Goal: Transaction & Acquisition: Book appointment/travel/reservation

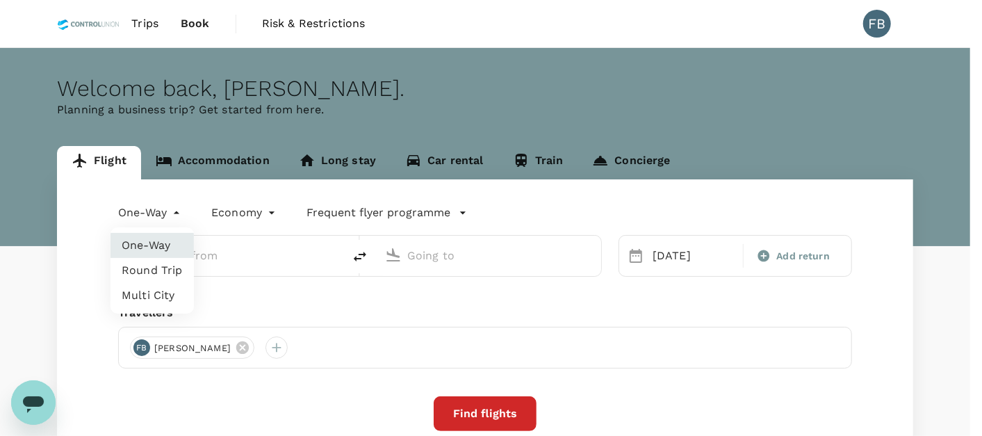
click at [176, 214] on body "Trips Book Risk & Restrictions FB Welcome back , [PERSON_NAME] . Planning a bus…" at bounding box center [491, 284] width 982 height 568
type input "[GEOGRAPHIC_DATA] (LDU)"
type input "Kuala Lumpur Intl ([GEOGRAPHIC_DATA])"
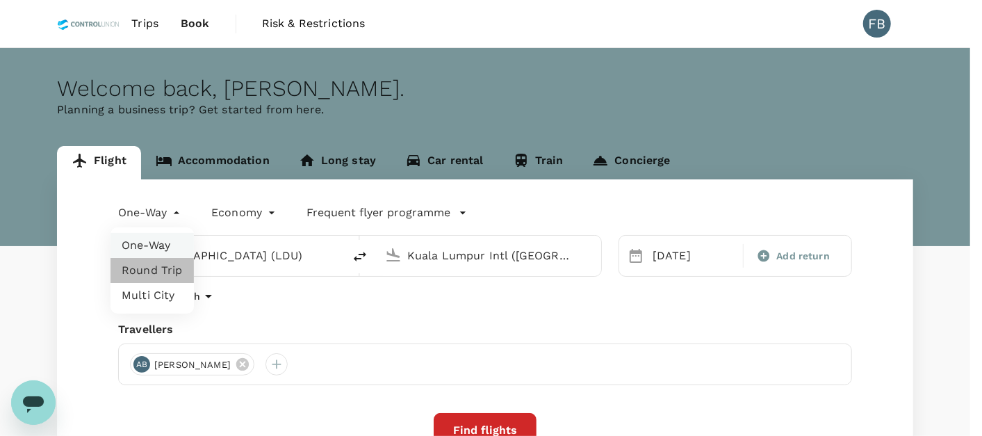
click at [170, 265] on li "Round Trip" at bounding box center [151, 270] width 83 height 25
type input "roundtrip"
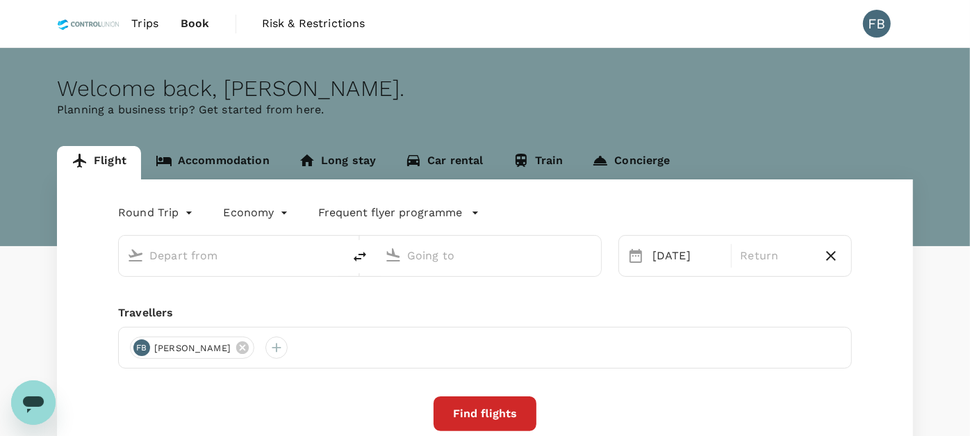
type input "oneway"
type input "[GEOGRAPHIC_DATA] (LDU)"
type input "Kuala Lumpur Intl ([GEOGRAPHIC_DATA])"
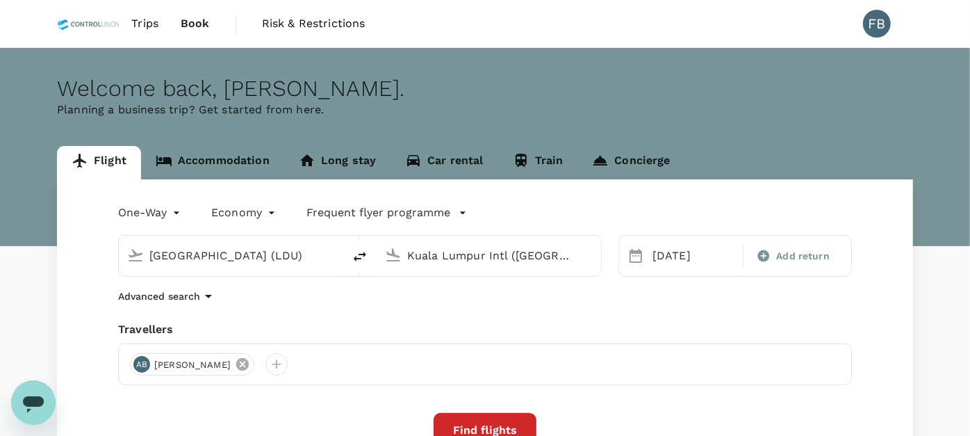
click at [249, 363] on icon at bounding box center [242, 364] width 13 height 13
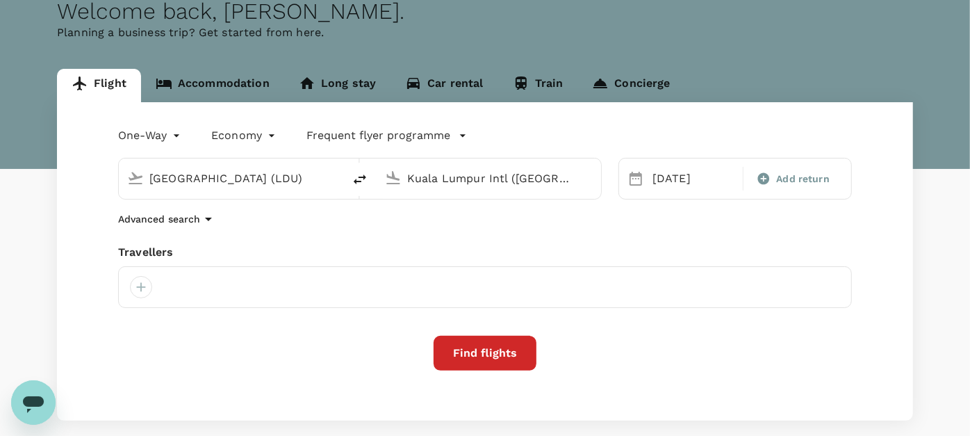
click at [256, 181] on input "[GEOGRAPHIC_DATA] (LDU)" at bounding box center [231, 178] width 165 height 22
click at [167, 133] on body "Trips Book Risk & Restrictions FB Welcome back , [PERSON_NAME] . Planning a bus…" at bounding box center [485, 215] width 970 height 585
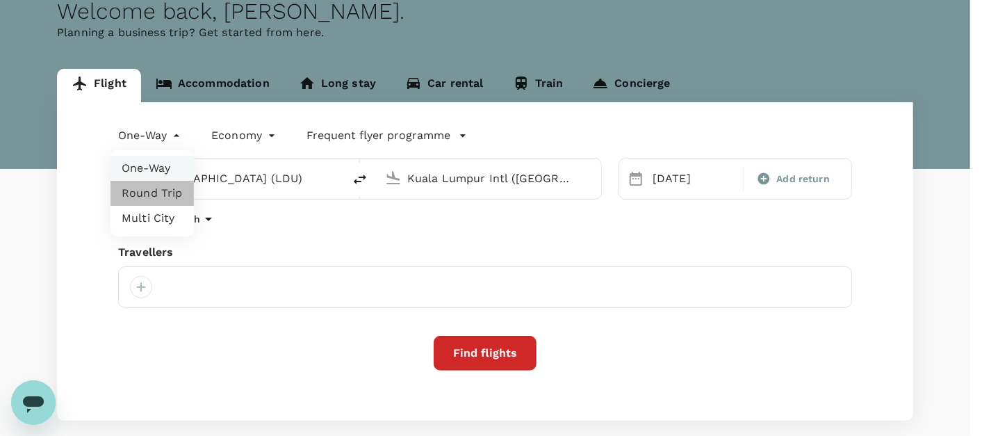
click at [169, 190] on li "Round Trip" at bounding box center [151, 193] width 83 height 25
type input "roundtrip"
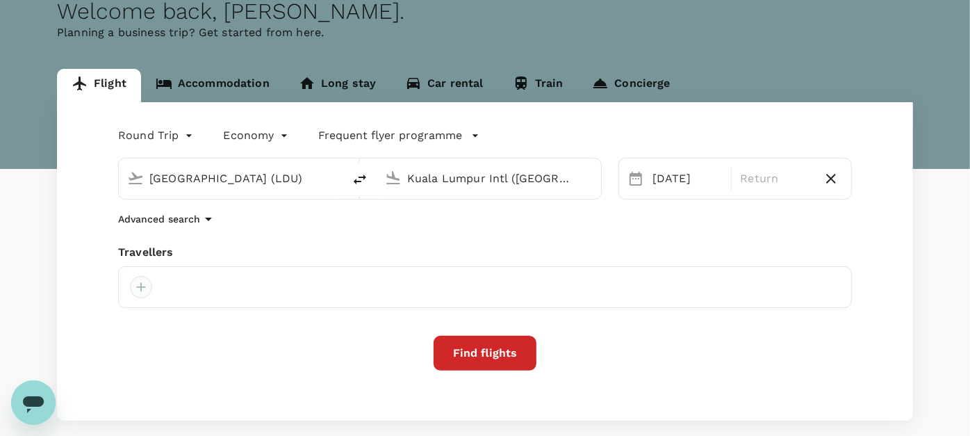
click at [138, 286] on div at bounding box center [141, 287] width 22 height 22
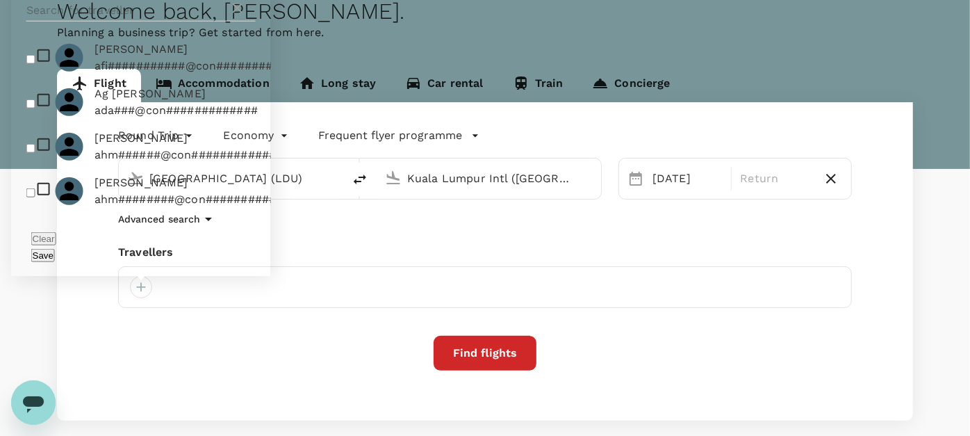
scroll to position [154, 0]
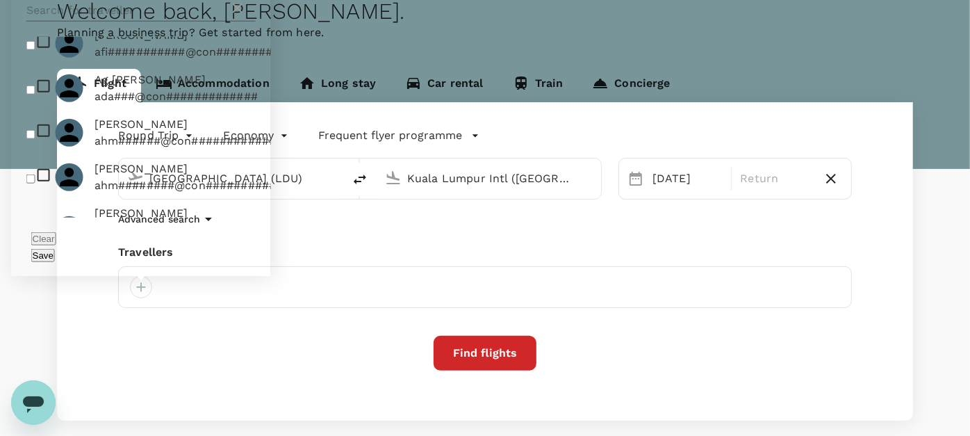
click at [101, 22] on input "text" at bounding box center [127, 10] width 203 height 22
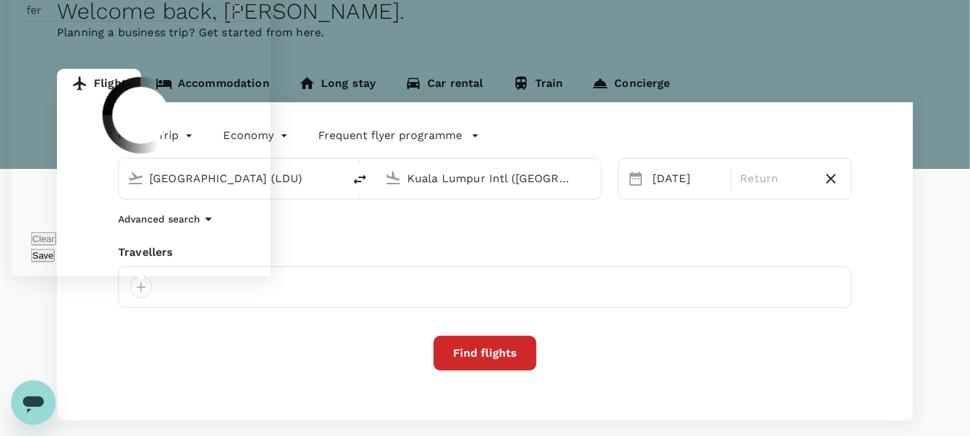
scroll to position [0, 0]
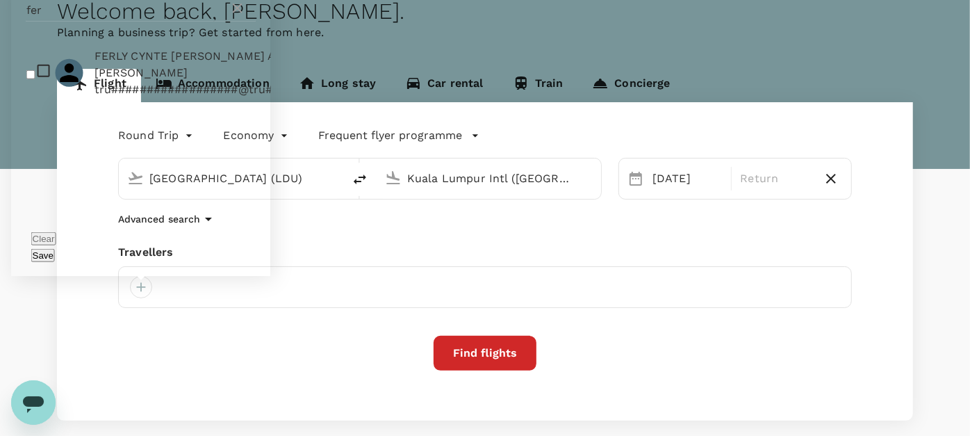
type input "fer"
click at [31, 79] on input "checkbox" at bounding box center [30, 73] width 9 height 9
checkbox input "true"
click at [243, 264] on div "Clear Save" at bounding box center [141, 246] width 260 height 58
click at [55, 254] on button "Save" at bounding box center [43, 255] width 24 height 13
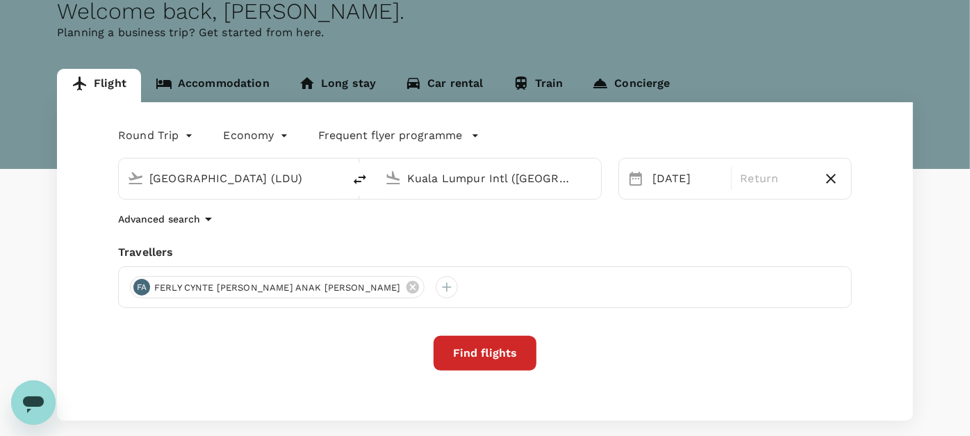
click at [263, 179] on input "[GEOGRAPHIC_DATA] (LDU)" at bounding box center [231, 178] width 165 height 22
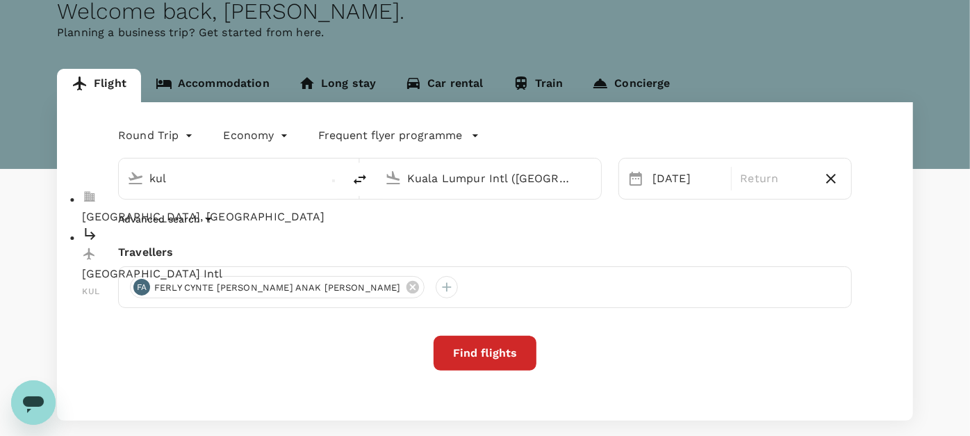
drag, startPoint x: 251, startPoint y: 234, endPoint x: 286, endPoint y: 226, distance: 35.0
click at [254, 266] on p "[GEOGRAPHIC_DATA] Intl" at bounding box center [242, 274] width 320 height 17
type input "Kuala Lumpur Intl ([GEOGRAPHIC_DATA])"
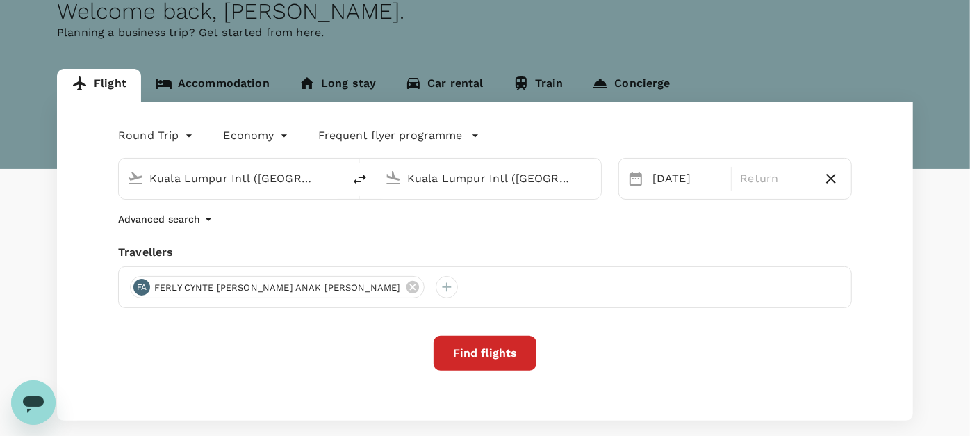
click at [452, 172] on input "Kuala Lumpur Intl ([GEOGRAPHIC_DATA])" at bounding box center [489, 178] width 165 height 22
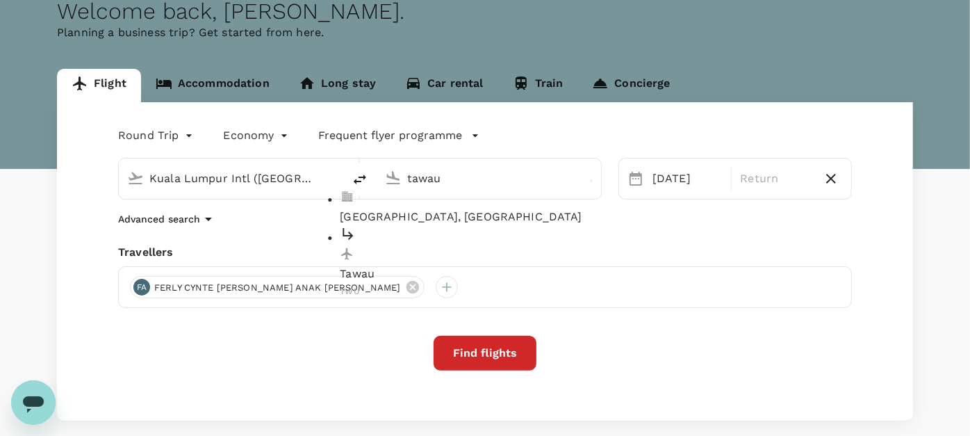
click at [447, 226] on li "Tawau TWU" at bounding box center [500, 263] width 320 height 74
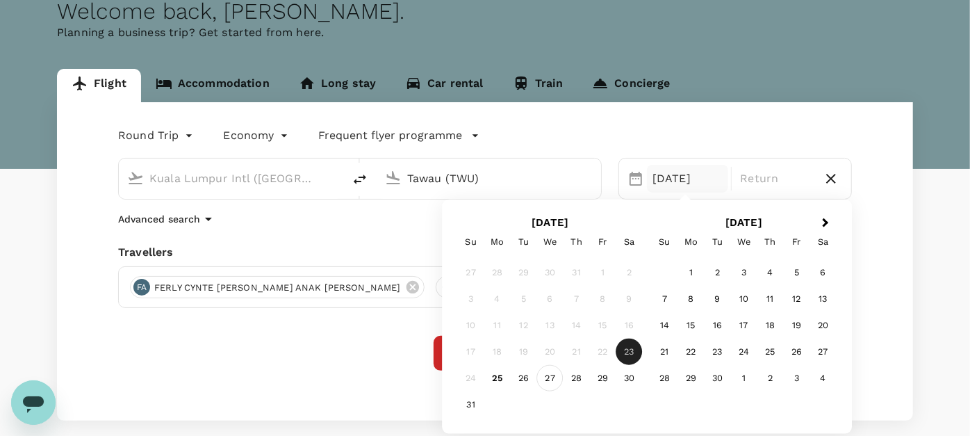
type input "Tawau (TWU)"
click at [554, 380] on div "27" at bounding box center [550, 378] width 26 height 26
click at [792, 179] on p "Return" at bounding box center [775, 178] width 70 height 17
click at [606, 384] on div "29" at bounding box center [603, 378] width 26 height 26
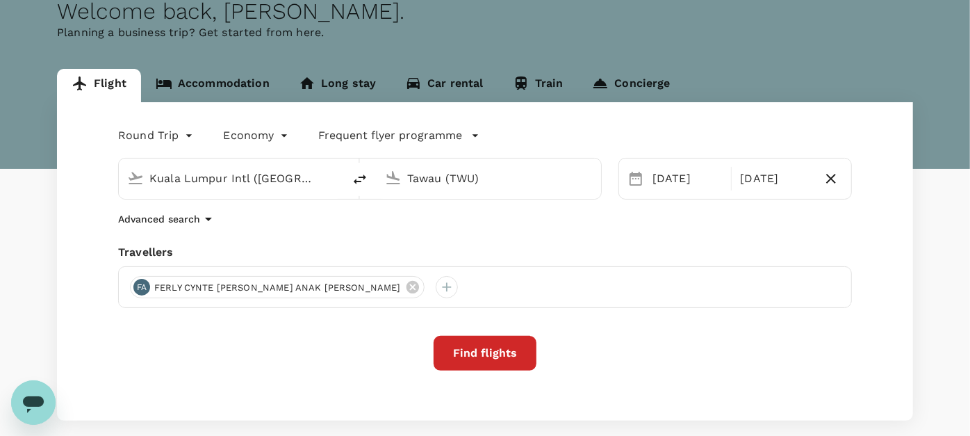
click at [504, 354] on button "Find flights" at bounding box center [485, 353] width 103 height 35
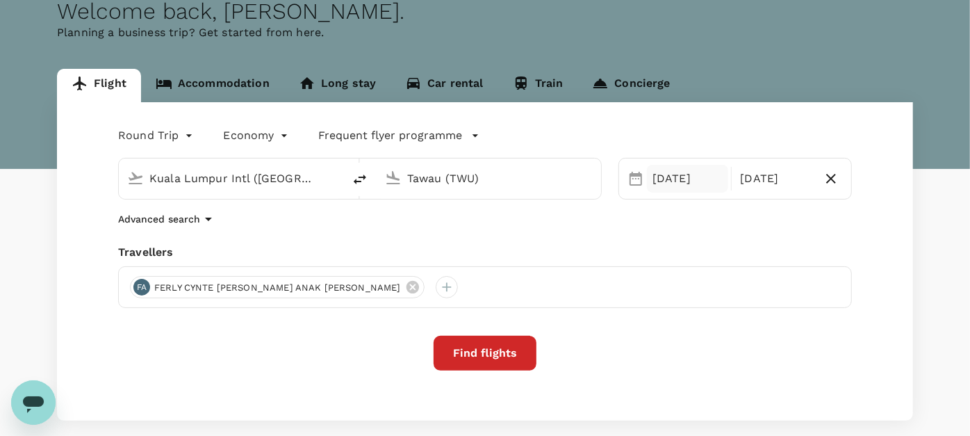
click at [667, 174] on div "[DATE]" at bounding box center [687, 179] width 81 height 28
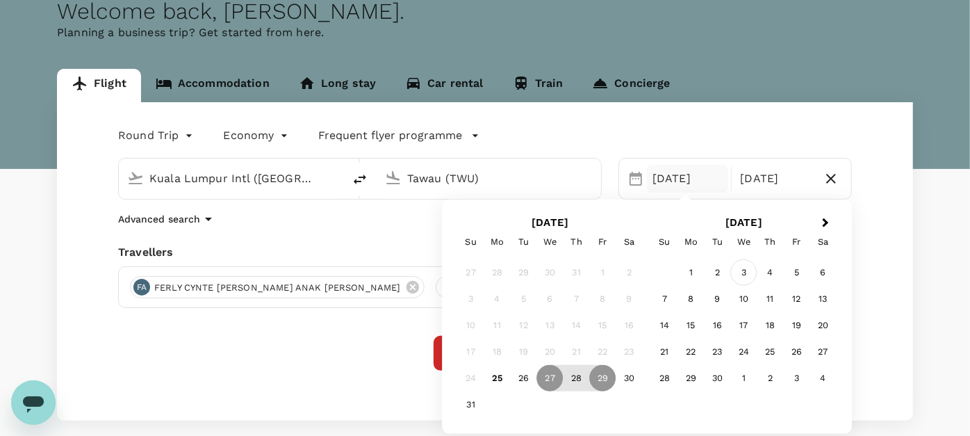
click at [748, 272] on div "3" at bounding box center [743, 272] width 26 height 26
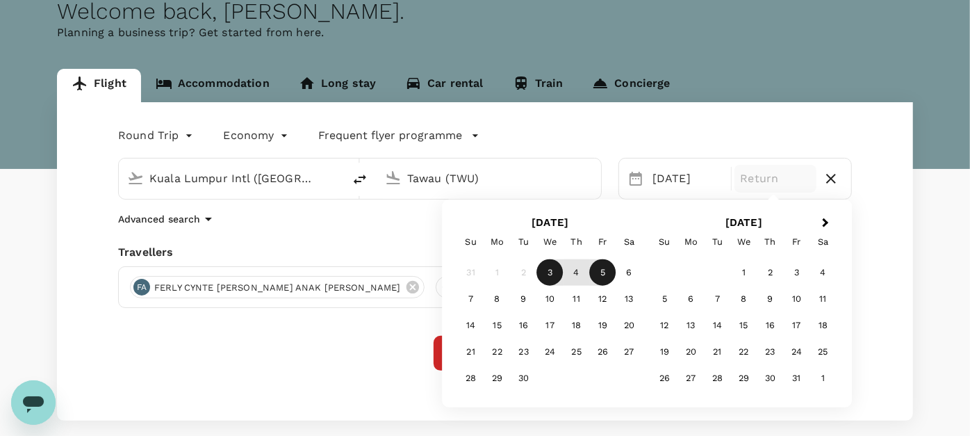
click at [604, 278] on div "5" at bounding box center [603, 272] width 26 height 26
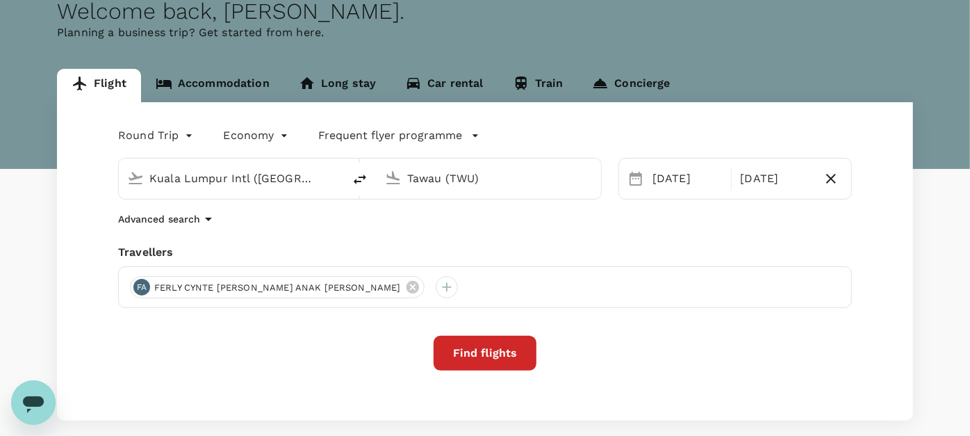
click at [745, 85] on div "Flight Accommodation Long stay Car rental Train Concierge" at bounding box center [485, 85] width 856 height 33
click at [500, 333] on div "Round Trip roundtrip Economy economy Frequent flyer programme [GEOGRAPHIC_DATA]…" at bounding box center [485, 261] width 856 height 318
click at [486, 339] on button "Find flights" at bounding box center [485, 353] width 103 height 35
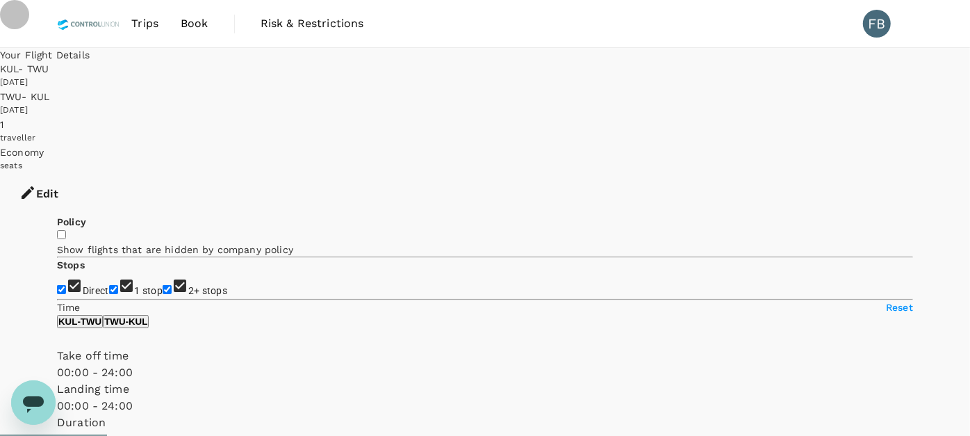
click at [163, 285] on input "2+ stops" at bounding box center [167, 289] width 9 height 9
checkbox input "false"
click at [109, 285] on input "1 stop" at bounding box center [113, 289] width 9 height 9
checkbox input "false"
type input "410"
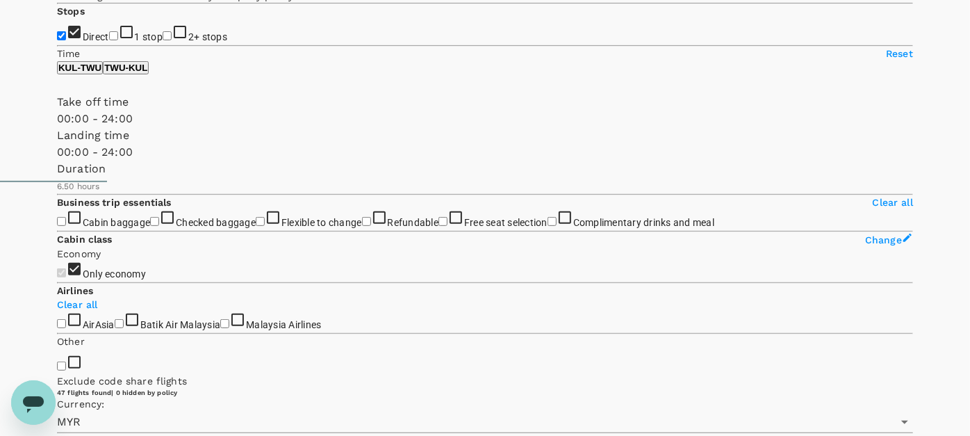
scroll to position [308, 0]
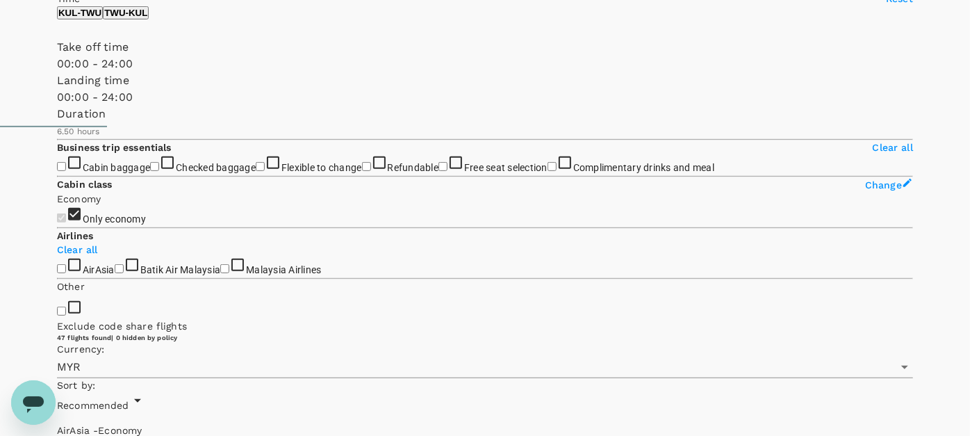
click at [147, 18] on p "TWU - KUL" at bounding box center [125, 13] width 43 height 10
type input "1230"
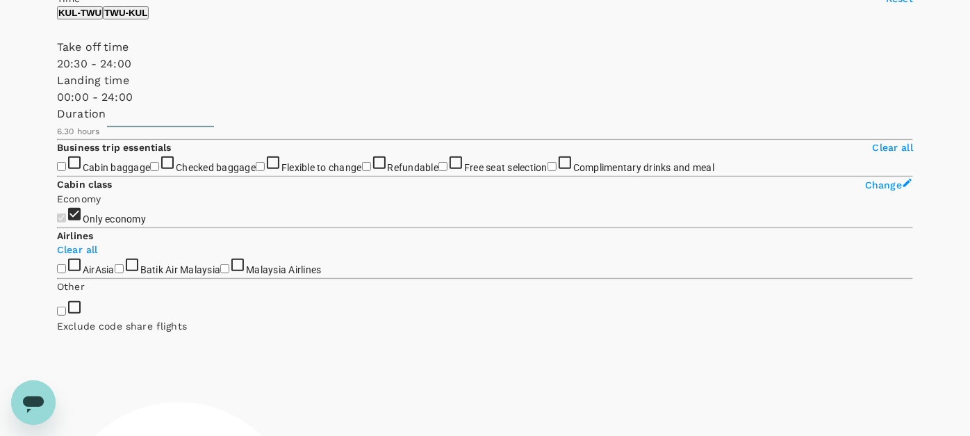
drag, startPoint x: 53, startPoint y: 103, endPoint x: 238, endPoint y: 124, distance: 186.7
click at [238, 124] on div "Take off time 20:30 - 24:00 Landing time 00:00 - 24:00 Duration 6.30 hours" at bounding box center [485, 89] width 856 height 100
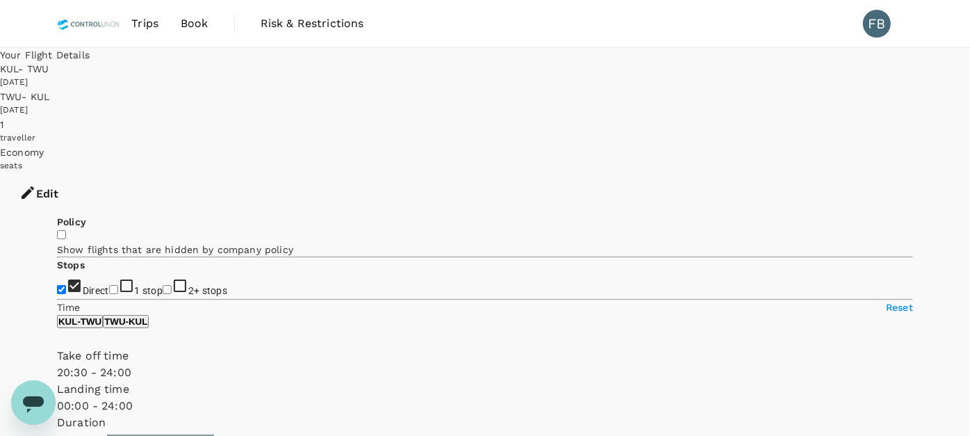
click at [671, 104] on div "[DATE]" at bounding box center [485, 111] width 970 height 14
click at [78, 173] on button "Edit" at bounding box center [39, 194] width 78 height 42
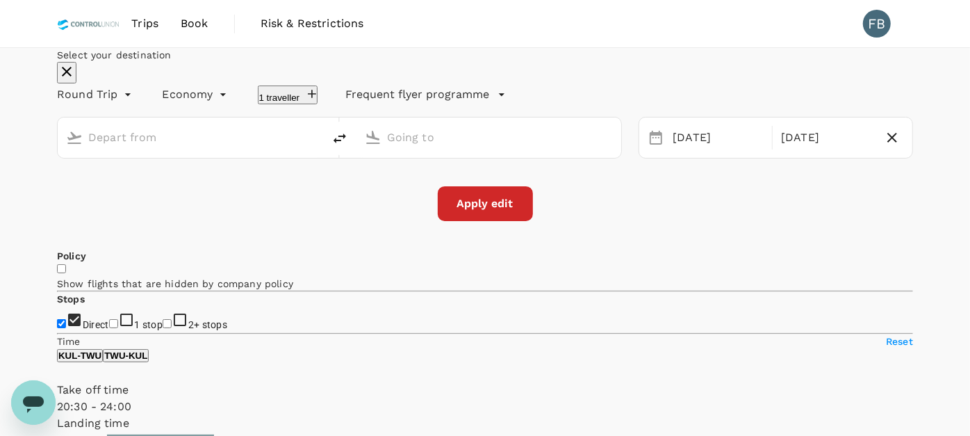
type input "Kuala Lumpur Intl ([GEOGRAPHIC_DATA])"
type input "Tawau (TWU)"
click at [775, 151] on div "[DATE]" at bounding box center [826, 137] width 102 height 27
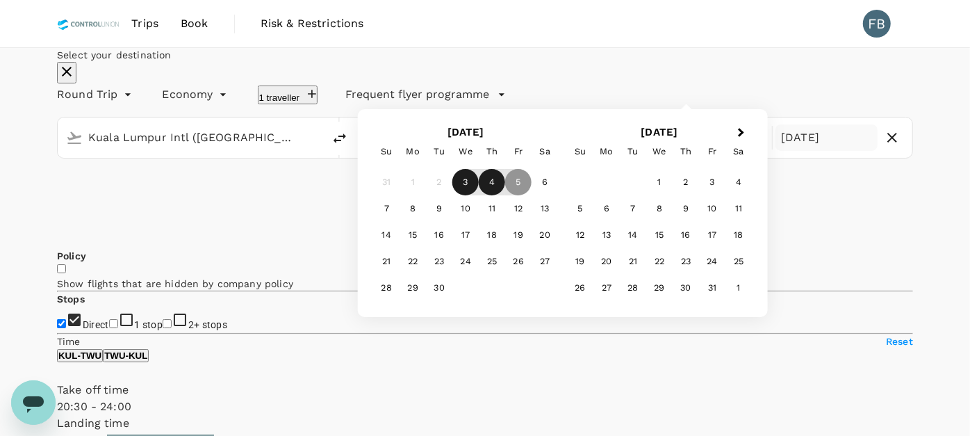
click at [505, 195] on div "4" at bounding box center [492, 182] width 26 height 26
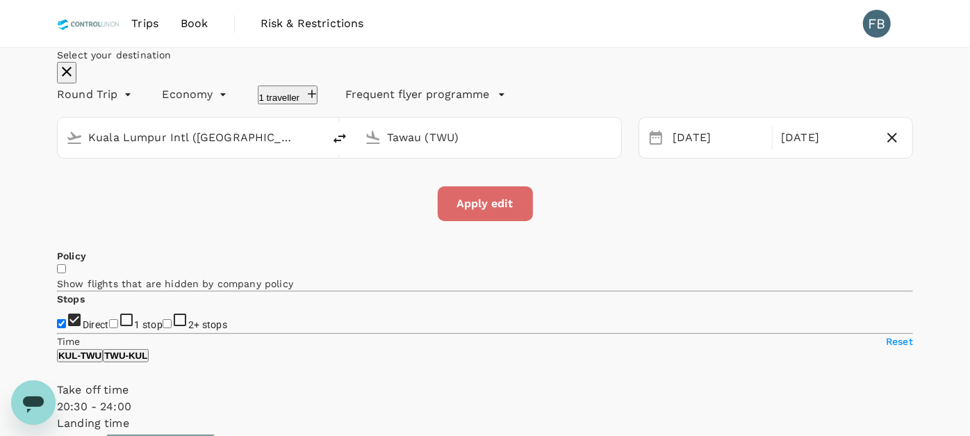
click at [518, 221] on button "Apply edit" at bounding box center [485, 203] width 95 height 35
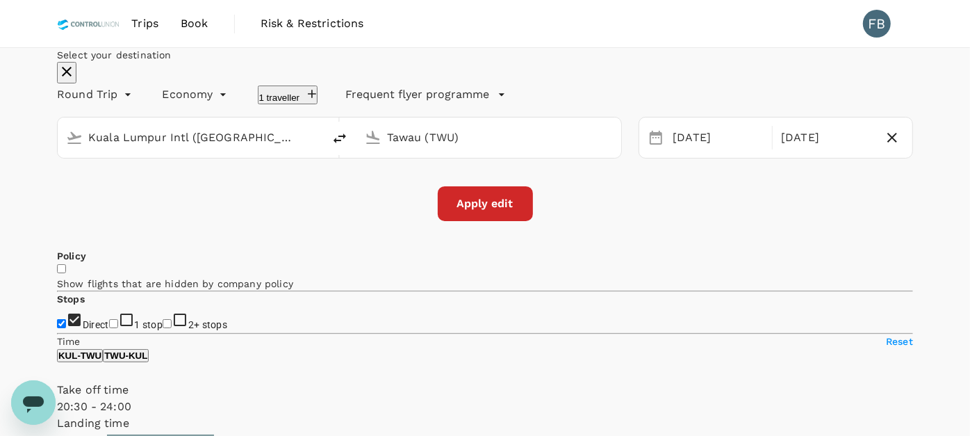
checkbox input "false"
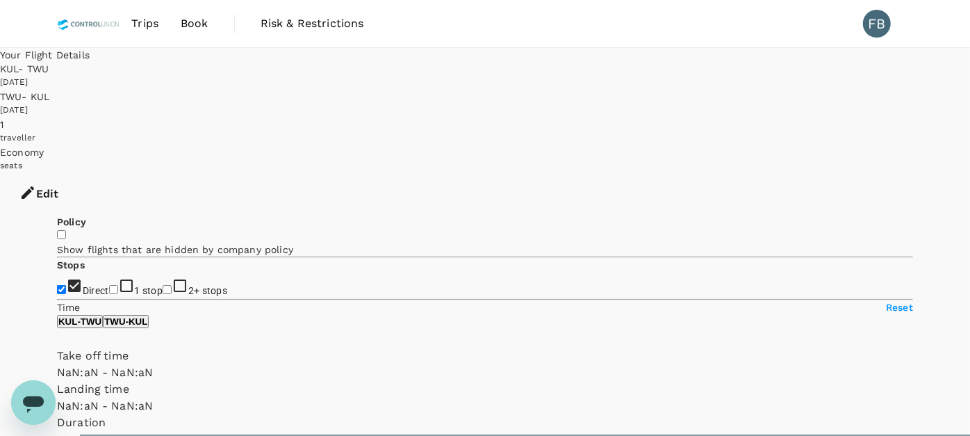
type input "1440"
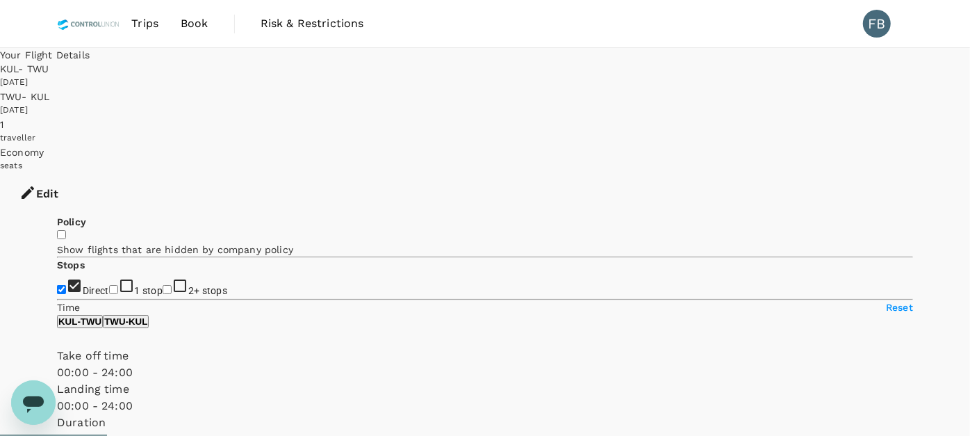
type input "385"
checkbox input "true"
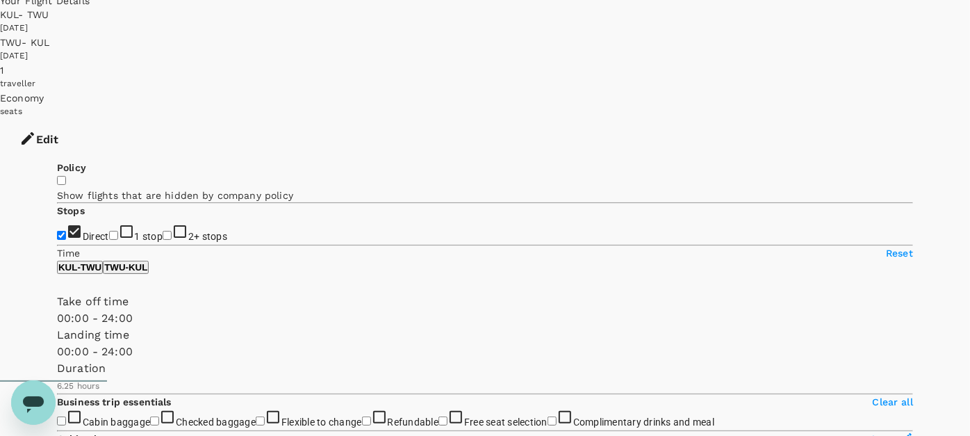
scroll to position [77, 0]
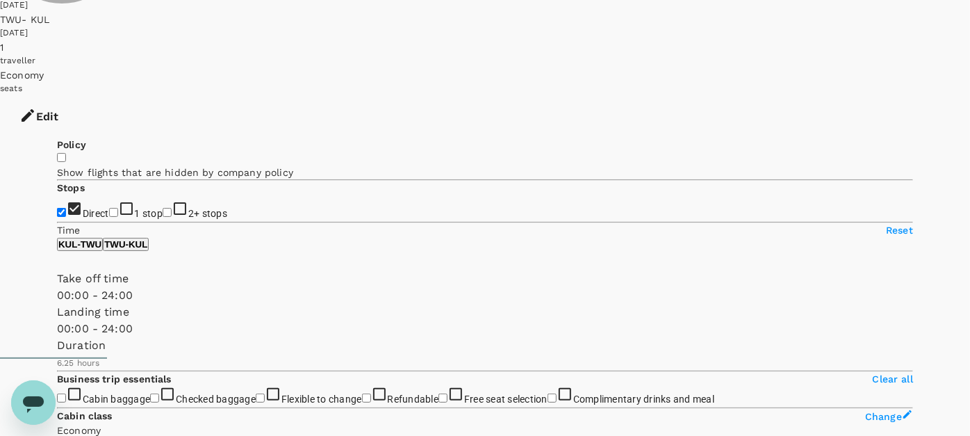
click at [147, 249] on p "TWU - KUL" at bounding box center [125, 244] width 43 height 10
drag, startPoint x: 59, startPoint y: 337, endPoint x: 138, endPoint y: 340, distance: 79.2
click at [57, 304] on span at bounding box center [57, 304] width 0 height 0
type input "1230"
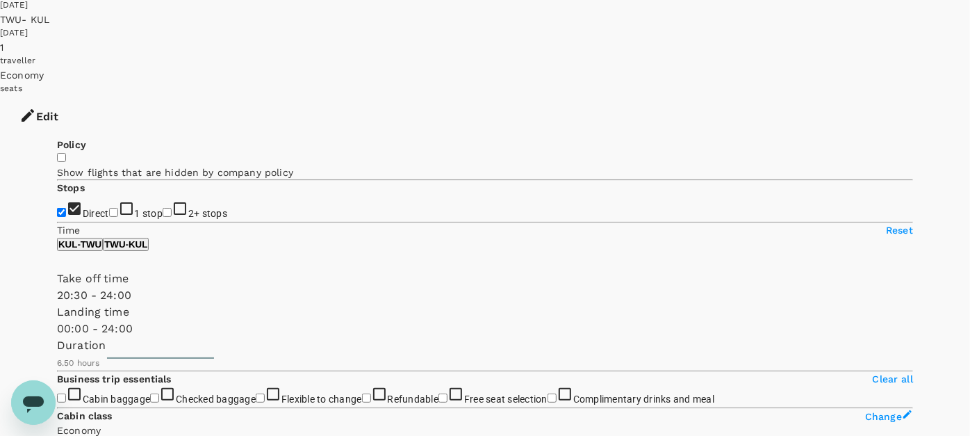
type input "MYR"
drag, startPoint x: 155, startPoint y: 335, endPoint x: 240, endPoint y: 338, distance: 84.8
click at [57, 304] on span at bounding box center [57, 304] width 0 height 0
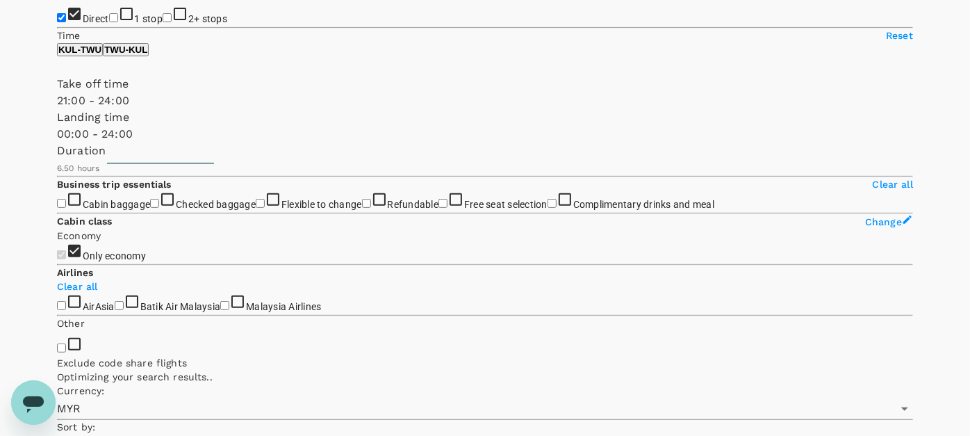
scroll to position [272, 0]
type input "1110"
drag, startPoint x: 238, startPoint y: 140, endPoint x: 224, endPoint y: 142, distance: 14.7
click at [57, 108] on span at bounding box center [57, 108] width 0 height 0
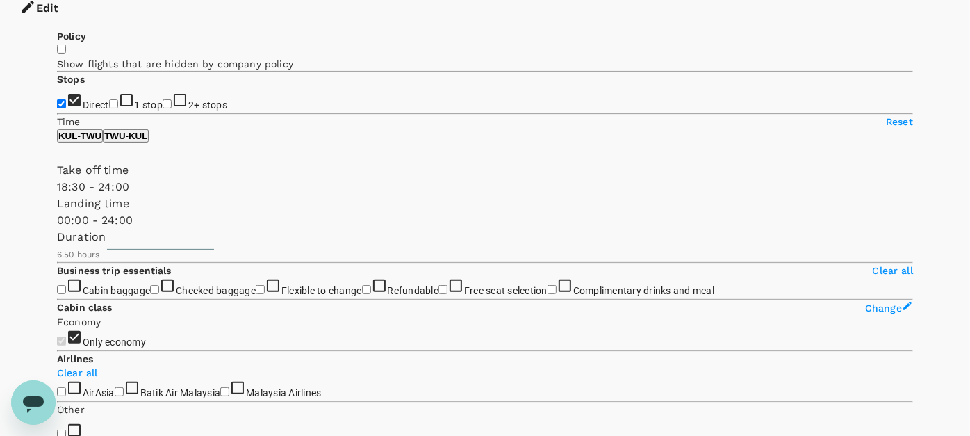
scroll to position [154, 0]
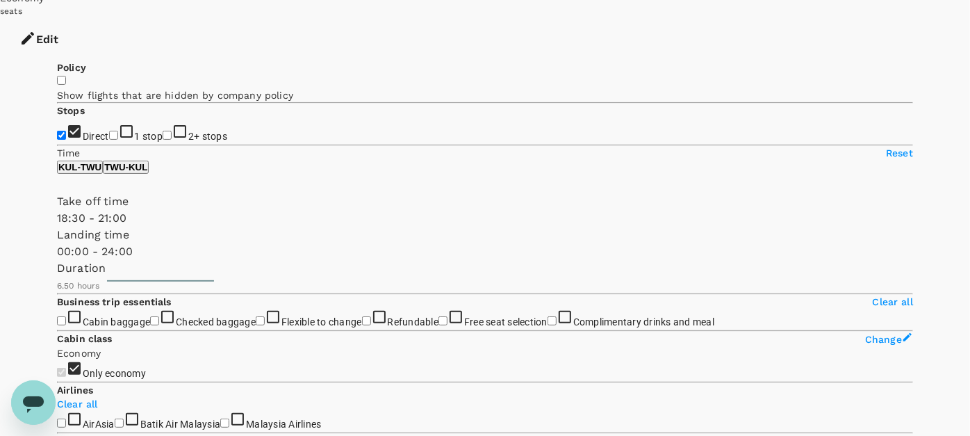
type input "1230"
drag, startPoint x: 267, startPoint y: 261, endPoint x: 241, endPoint y: 265, distance: 26.6
click at [57, 226] on span at bounding box center [57, 226] width 0 height 0
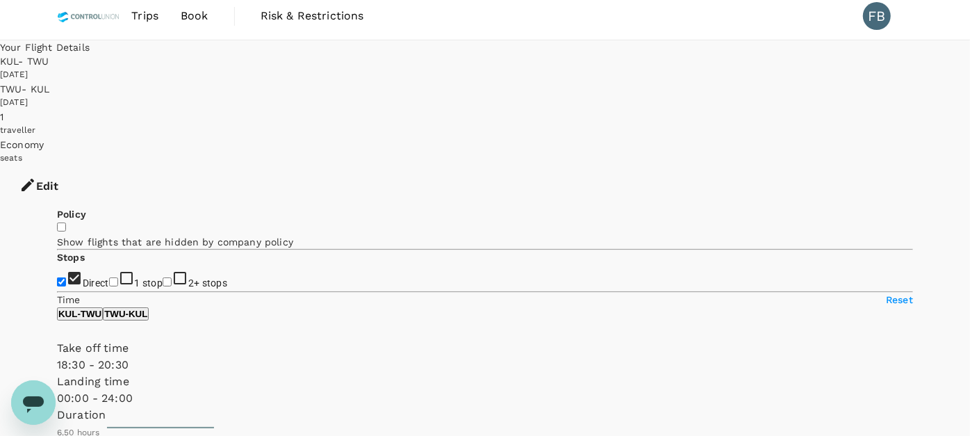
scroll to position [0, 0]
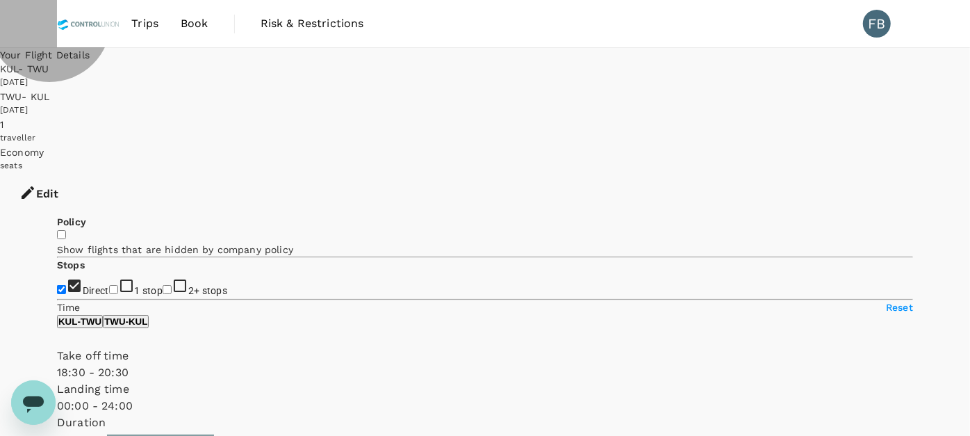
click at [101, 327] on p "KUL - TWU" at bounding box center [79, 321] width 43 height 10
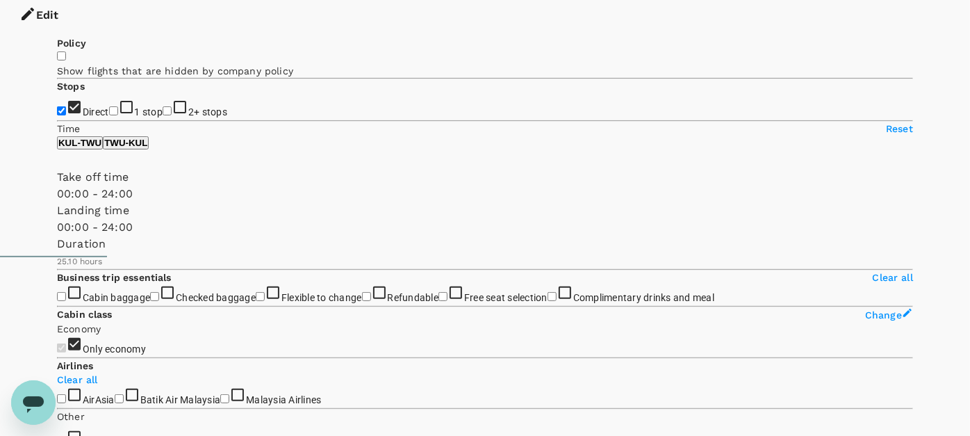
scroll to position [231, 0]
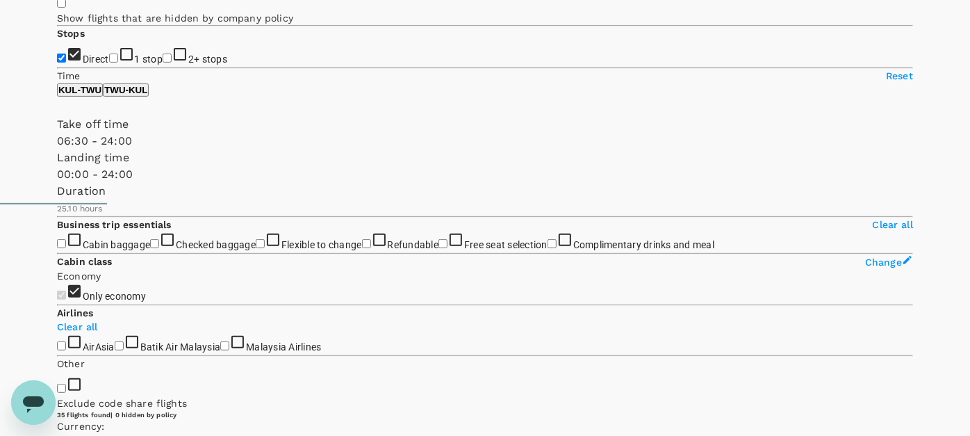
type input "420"
drag, startPoint x: 58, startPoint y: 181, endPoint x: 119, endPoint y: 190, distance: 61.2
click at [57, 149] on span at bounding box center [57, 149] width 0 height 0
type input "720"
drag, startPoint x: 270, startPoint y: 186, endPoint x: 164, endPoint y: 193, distance: 106.5
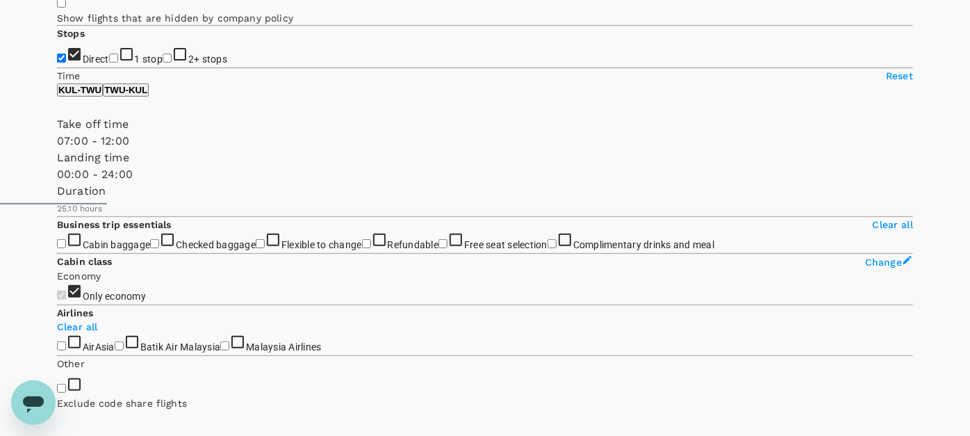
click at [57, 149] on span at bounding box center [57, 149] width 0 height 0
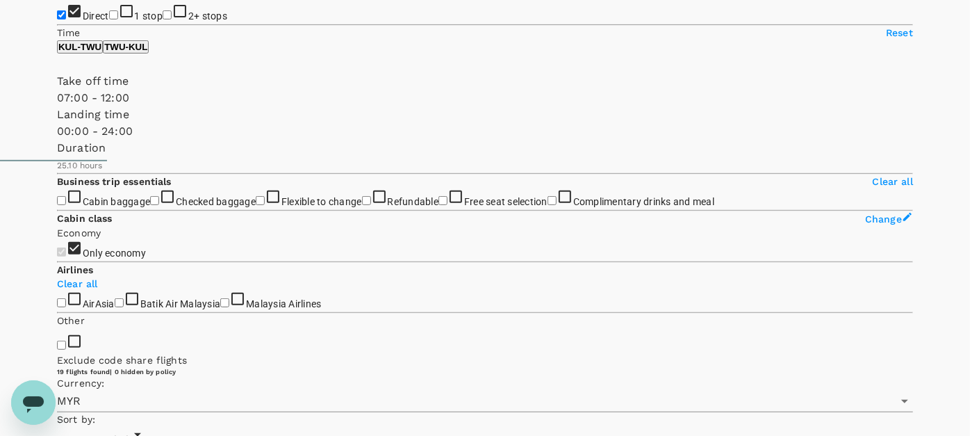
scroll to position [191, 0]
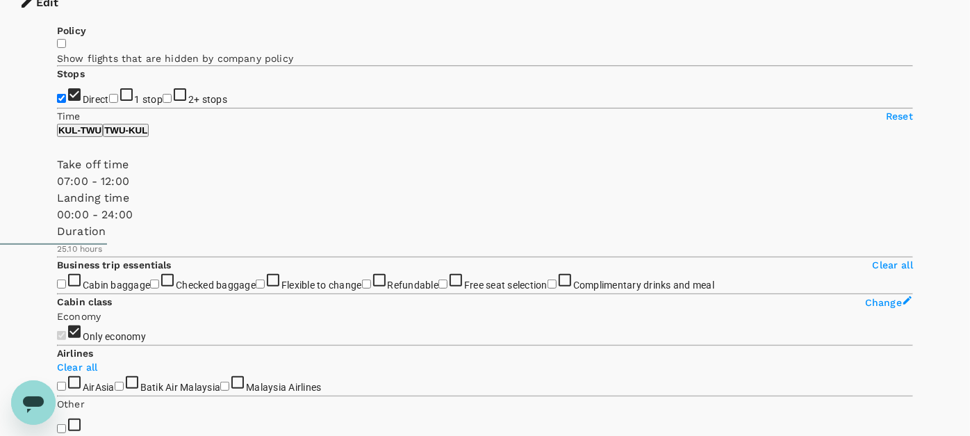
click at [147, 135] on p "TWU - KUL" at bounding box center [125, 130] width 43 height 10
type input "1290"
click at [57, 190] on span at bounding box center [57, 190] width 0 height 0
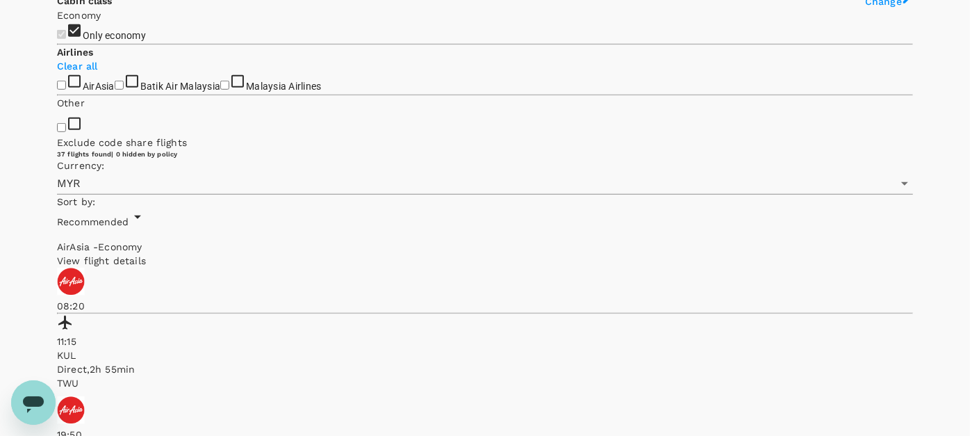
scroll to position [490, 0]
